Goal: Entertainment & Leisure: Consume media (video, audio)

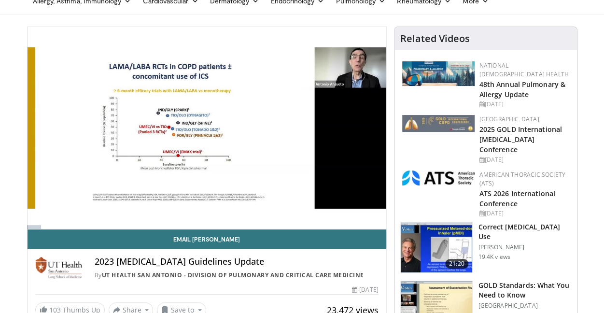
scroll to position [44, 0]
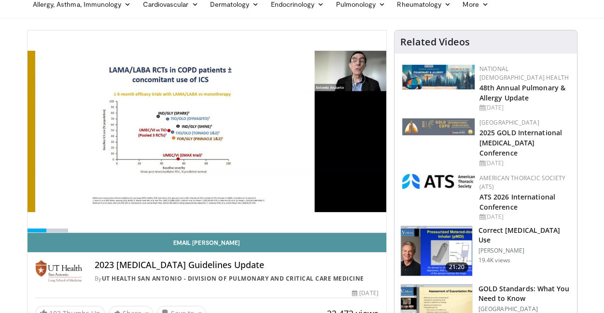
drag, startPoint x: 377, startPoint y: 222, endPoint x: 319, endPoint y: 234, distance: 58.6
click at [319, 234] on link "Email [PERSON_NAME]" at bounding box center [207, 242] width 359 height 19
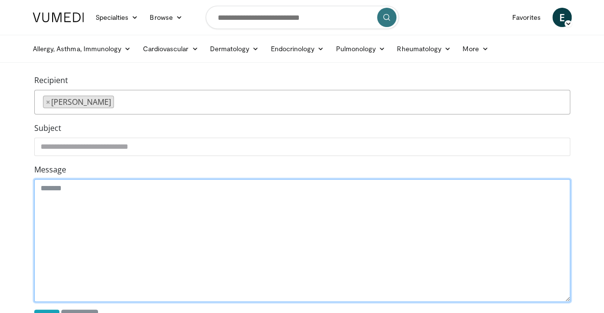
drag, startPoint x: 182, startPoint y: 194, endPoint x: 106, endPoint y: 109, distance: 114.2
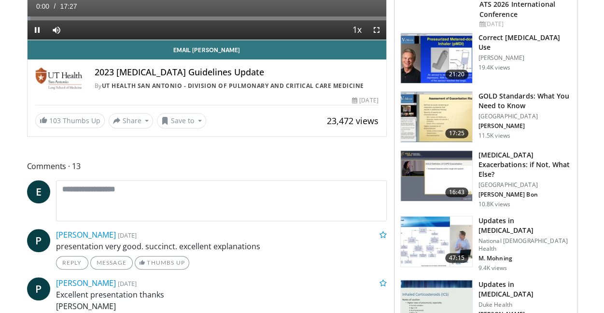
scroll to position [44, 0]
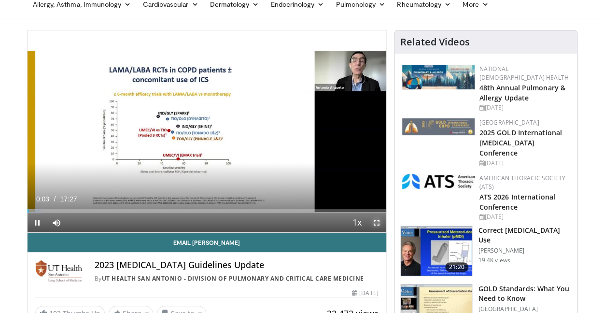
click at [376, 221] on span "Video Player" at bounding box center [376, 222] width 19 height 19
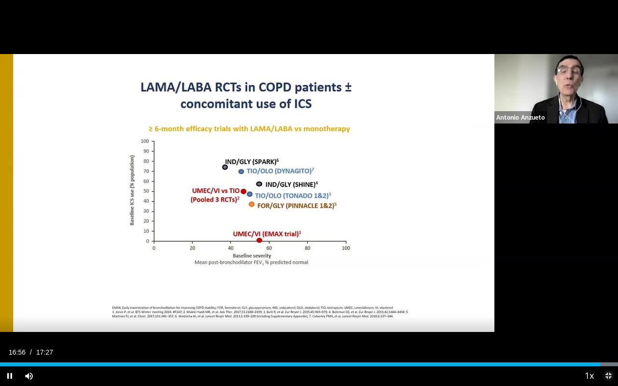
click at [603, 312] on span "Video Player" at bounding box center [608, 375] width 19 height 19
